Goal: Task Accomplishment & Management: Manage account settings

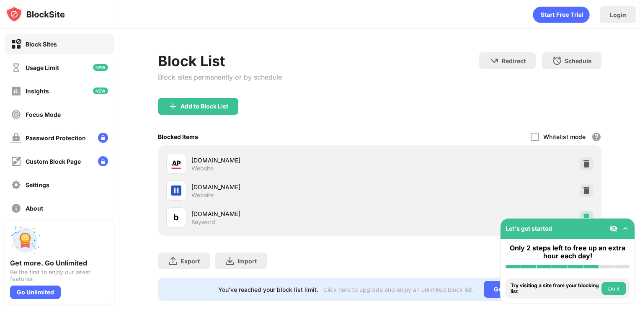
click at [580, 212] on div at bounding box center [586, 217] width 13 height 13
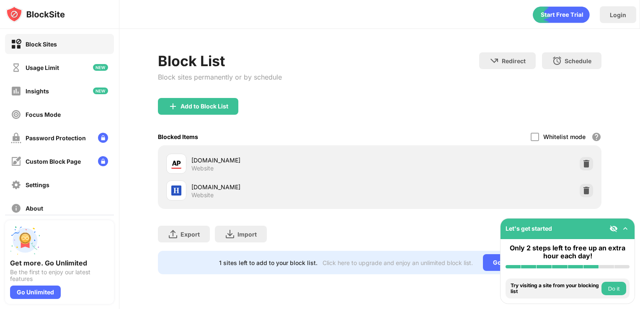
click at [189, 108] on div "Add to Block List" at bounding box center [205, 106] width 48 height 7
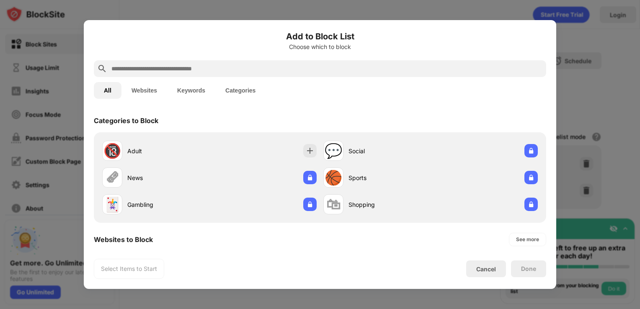
click at [145, 70] on input "text" at bounding box center [327, 69] width 432 height 10
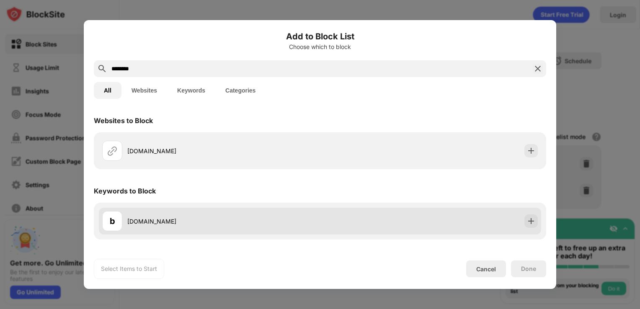
type input "********"
click at [171, 226] on div "b bsky.app" at bounding box center [211, 221] width 218 height 20
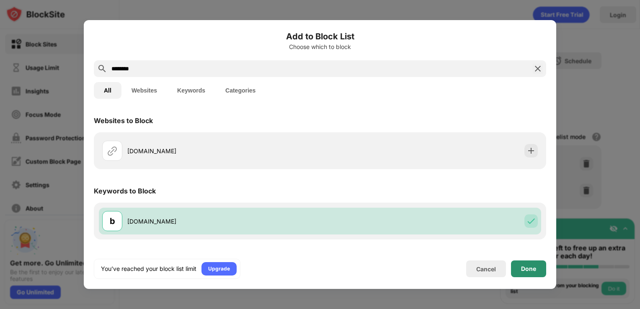
click at [517, 267] on div "Done" at bounding box center [528, 269] width 35 height 17
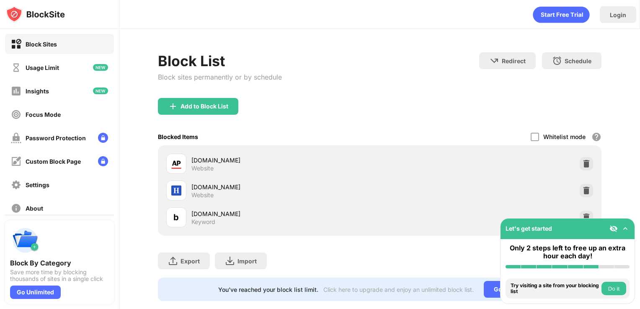
drag, startPoint x: 0, startPoint y: 0, endPoint x: 533, endPoint y: 163, distance: 557.4
click at [481, 140] on div "Blocked Items Whitelist mode Block all websites except for those in your whitel…" at bounding box center [380, 136] width 444 height 17
click at [582, 213] on img at bounding box center [586, 217] width 8 height 8
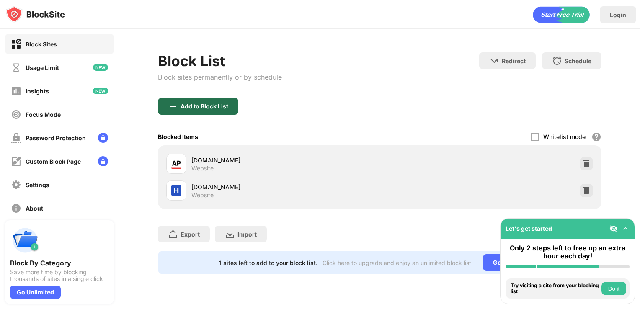
click at [168, 106] on img at bounding box center [173, 106] width 10 height 10
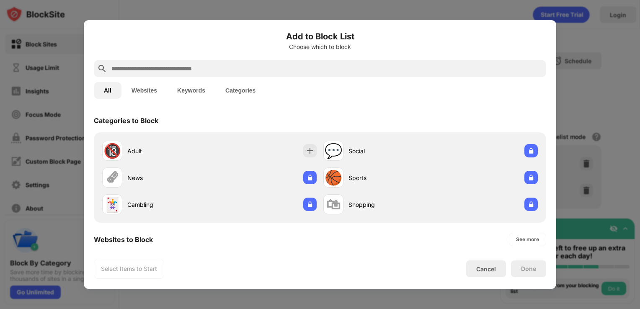
click at [194, 69] on input "text" at bounding box center [327, 69] width 432 height 10
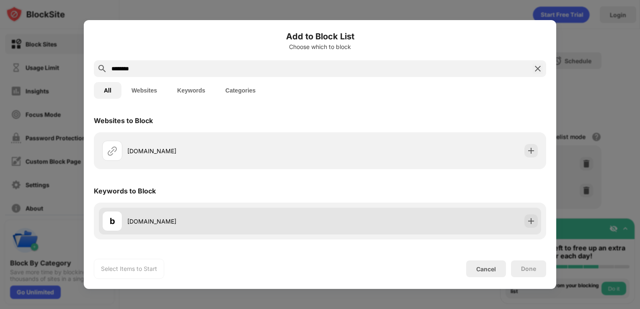
type input "********"
click at [201, 222] on div "[DOMAIN_NAME]" at bounding box center [223, 221] width 193 height 9
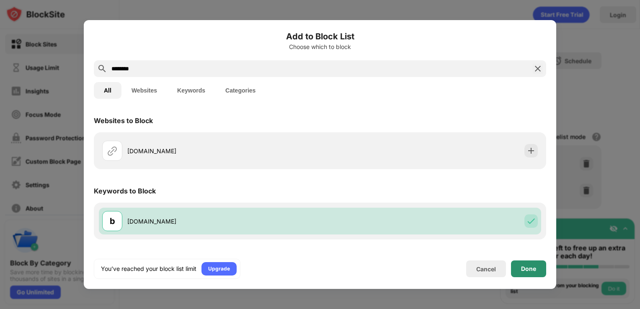
click at [523, 269] on div "Done" at bounding box center [528, 269] width 15 height 7
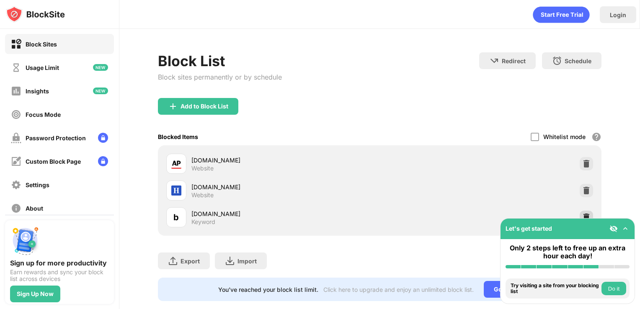
click at [582, 217] on img at bounding box center [586, 217] width 8 height 8
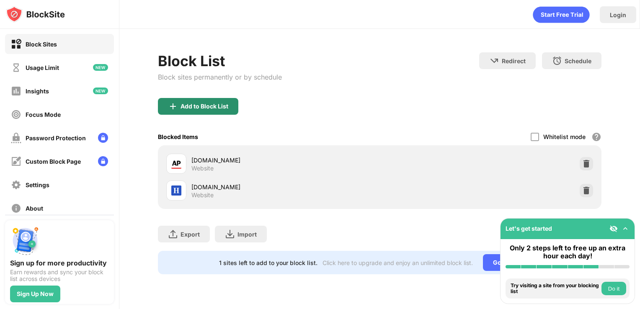
click at [199, 107] on div "Add to Block List" at bounding box center [205, 106] width 48 height 7
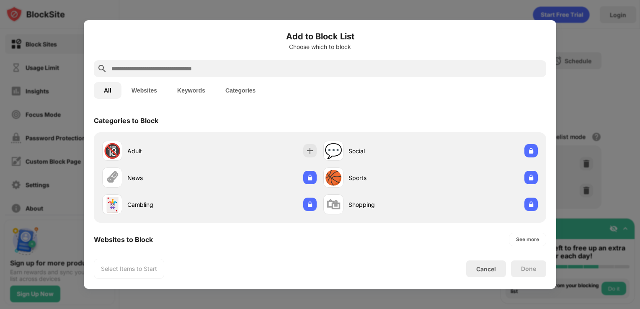
click at [273, 76] on div at bounding box center [320, 68] width 452 height 17
click at [271, 74] on div at bounding box center [320, 68] width 452 height 17
click at [270, 73] on input "text" at bounding box center [327, 69] width 432 height 10
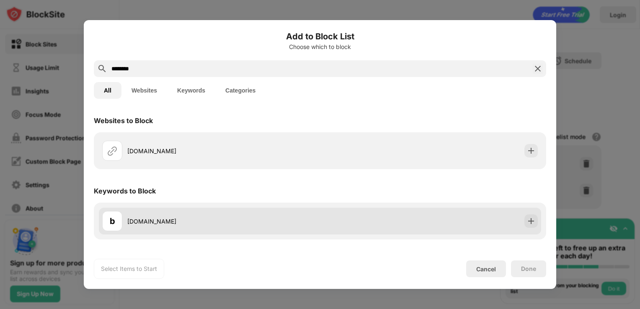
type input "********"
click at [188, 230] on div "b bsky.app" at bounding box center [211, 221] width 218 height 20
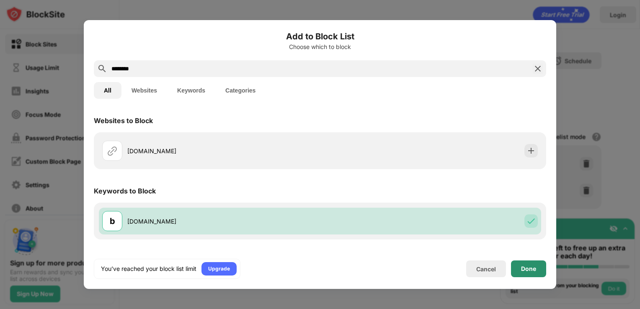
click at [529, 269] on div "Done" at bounding box center [528, 269] width 15 height 7
